Goal: Transaction & Acquisition: Purchase product/service

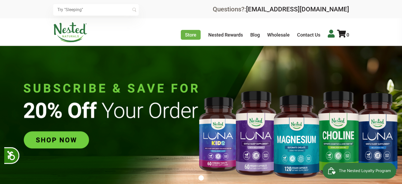
click at [328, 34] on icon at bounding box center [331, 34] width 7 height 8
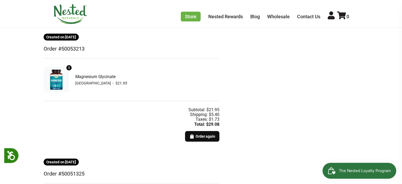
scroll to position [105, 0]
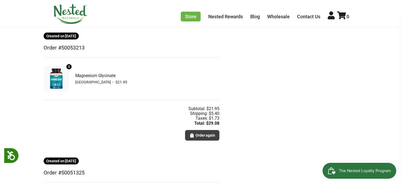
click at [207, 136] on span "Order again" at bounding box center [205, 135] width 20 height 6
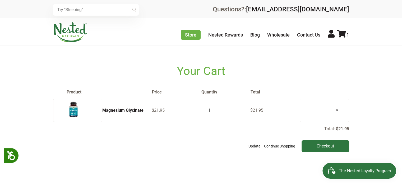
click at [370, 174] on span "The Nested Loyalty Program" at bounding box center [365, 170] width 52 height 8
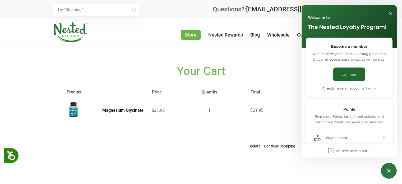
click at [349, 72] on link "Join now" at bounding box center [349, 74] width 32 height 14
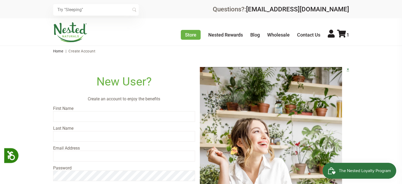
type input "[EMAIL_ADDRESS][DOMAIN_NAME]"
click at [118, 117] on input "text" at bounding box center [124, 116] width 142 height 11
type input "[PERSON_NAME]"
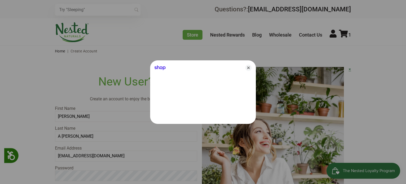
click at [60, 135] on div at bounding box center [203, 92] width 406 height 184
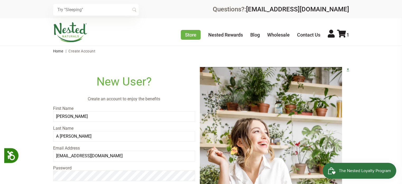
drag, startPoint x: 58, startPoint y: 135, endPoint x: 43, endPoint y: 135, distance: 14.8
click at [43, 135] on main "New User? Create an account to enjoy the benefits First Name Kate Last Name A H…" at bounding box center [201, 159] width 402 height 207
type input "Hansen"
click at [328, 34] on icon at bounding box center [331, 34] width 7 height 8
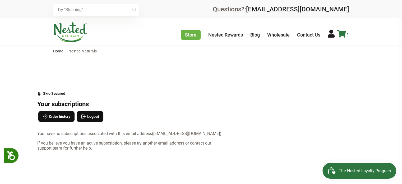
click at [342, 32] on icon at bounding box center [341, 34] width 9 height 8
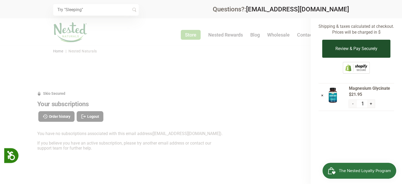
click at [361, 48] on button "Review & Pay Securely" at bounding box center [356, 49] width 68 height 18
